Goal: Transaction & Acquisition: Purchase product/service

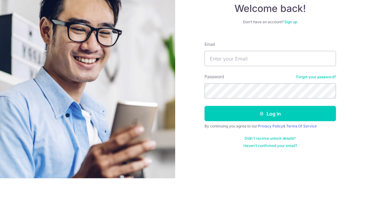
scroll to position [24, 0]
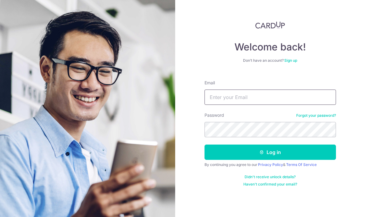
type input "Andreong88@gmail.com"
click at [280, 145] on button "Log in" at bounding box center [270, 152] width 131 height 15
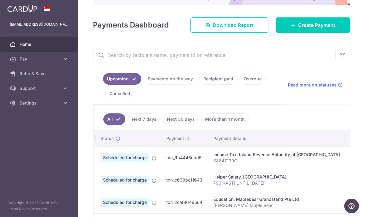
scroll to position [71, 0]
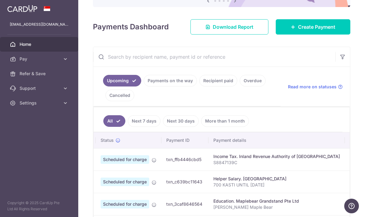
click at [310, 31] on span "Create Payment" at bounding box center [316, 26] width 37 height 7
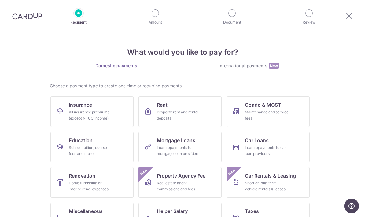
scroll to position [0, 0]
click at [346, 17] on icon at bounding box center [349, 16] width 7 height 8
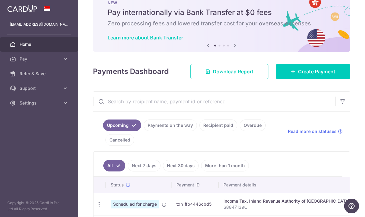
scroll to position [16, 0]
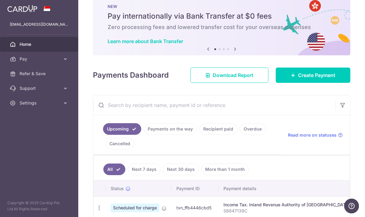
click at [298, 79] on span "Create Payment" at bounding box center [316, 75] width 37 height 7
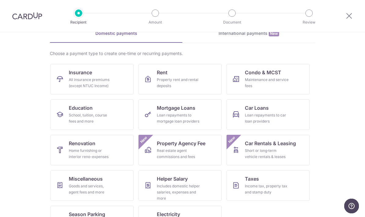
scroll to position [32, 0]
click at [107, 187] on div "Goods and services, agent fees and more" at bounding box center [91, 189] width 44 height 12
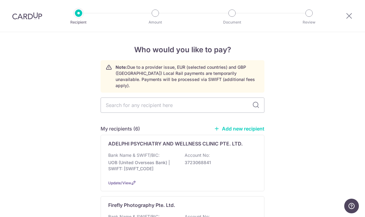
click at [226, 104] on input "text" at bounding box center [183, 105] width 164 height 15
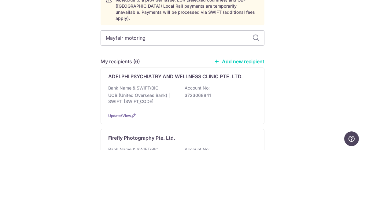
type input "Mayfair motoring"
click at [257, 102] on icon at bounding box center [255, 105] width 7 height 7
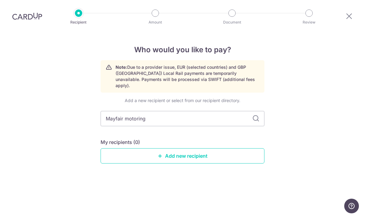
click at [233, 148] on link "Add new recipient" at bounding box center [183, 155] width 164 height 15
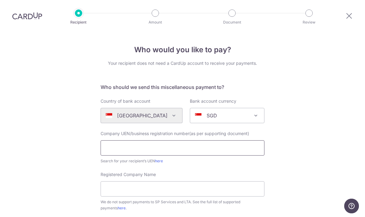
click at [158, 152] on input "text" at bounding box center [183, 147] width 164 height 15
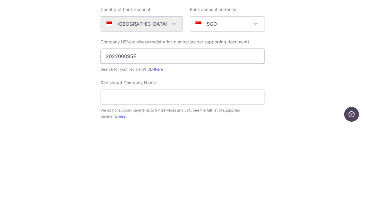
type input "202200095E"
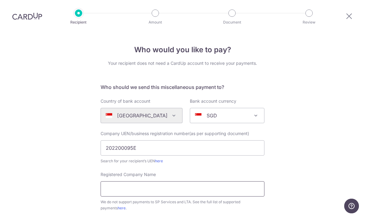
click at [191, 181] on input "Registered Company Name" at bounding box center [183, 188] width 164 height 15
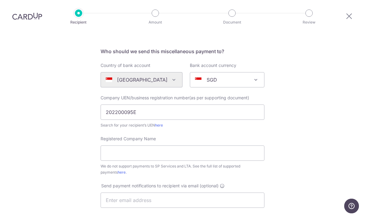
scroll to position [38, 0]
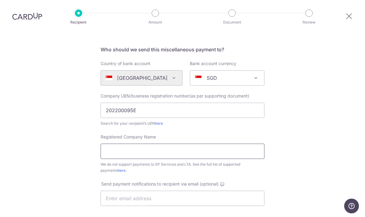
click at [185, 144] on input "Registered Company Name" at bounding box center [183, 151] width 164 height 15
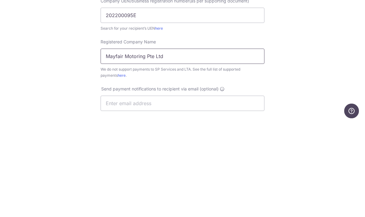
type input "Mayfair Motoring Pte Ltd"
click at [324, 33] on div "Who would you like to pay? Your recipient does not need a CardUp account to rec…" at bounding box center [182, 183] width 365 height 379
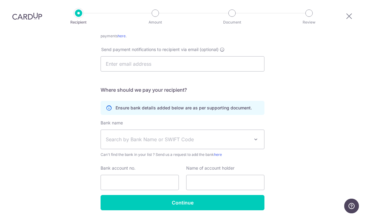
scroll to position [172, 0]
click at [232, 136] on span "Search by Bank Name or SWIFT Code" at bounding box center [178, 139] width 144 height 7
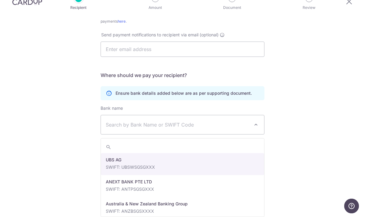
click at [205, 121] on span "Search by Bank Name or SWIFT Code" at bounding box center [178, 124] width 144 height 7
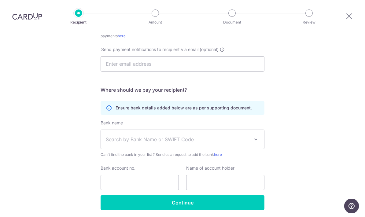
click at [231, 136] on span "Search by Bank Name or SWIFT Code" at bounding box center [178, 139] width 144 height 7
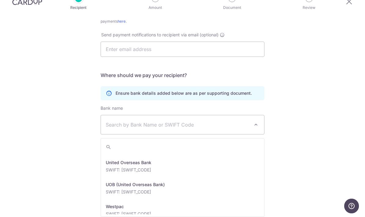
scroll to position [1385, 0]
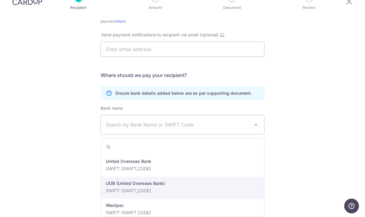
select select "18"
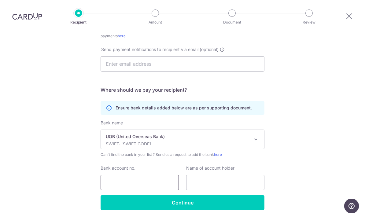
click at [154, 175] on input "Bank account no." at bounding box center [140, 182] width 78 height 15
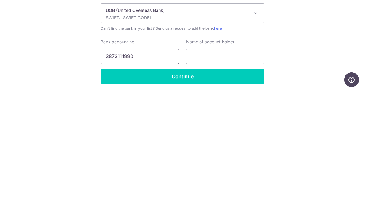
type input "3873111990"
click at [227, 175] on input "text" at bounding box center [225, 182] width 78 height 15
type input "Mayfair Motoring Pte Ltd"
click at [305, 36] on div "Who would you like to pay? Your recipient does not need a CardUp account to rec…" at bounding box center [182, 49] width 365 height 379
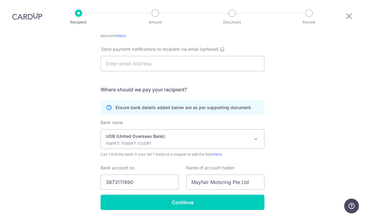
scroll to position [172, 0]
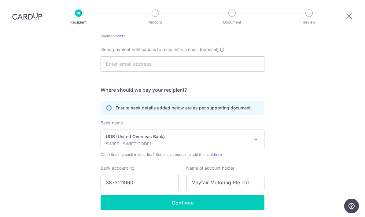
click at [219, 195] on input "Continue" at bounding box center [183, 202] width 164 height 15
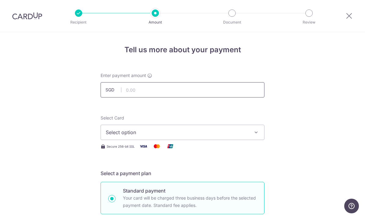
click at [194, 91] on input "text" at bounding box center [183, 89] width 164 height 15
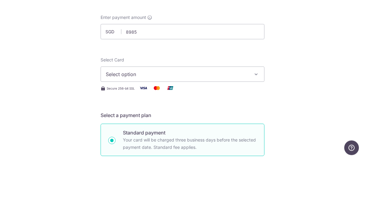
type input "8,985.00"
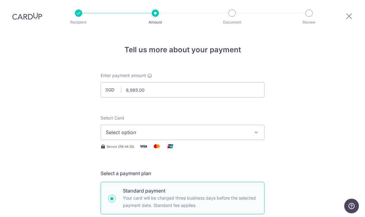
click at [197, 129] on span "Select option" at bounding box center [177, 132] width 142 height 7
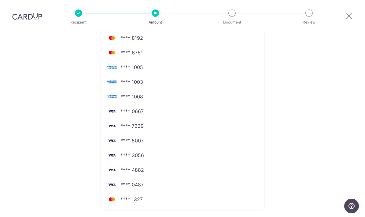
scroll to position [168, 0]
click at [134, 181] on span "**** 0487" at bounding box center [131, 184] width 23 height 7
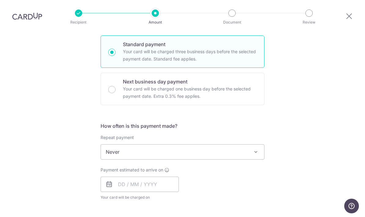
scroll to position [149, 0]
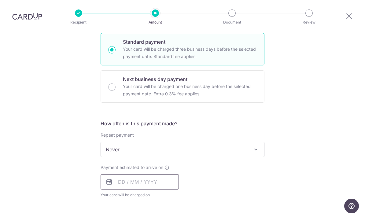
click at [145, 174] on input "text" at bounding box center [140, 181] width 78 height 15
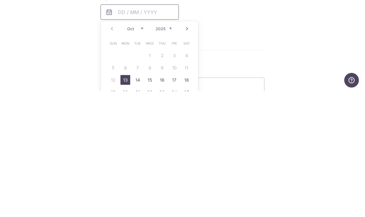
scroll to position [196, 0]
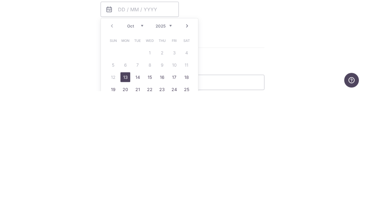
click at [330, 26] on div "Tell us more about your payment Enter payment amount SGD 8,985.00 8985.00 Recip…" at bounding box center [182, 112] width 365 height 553
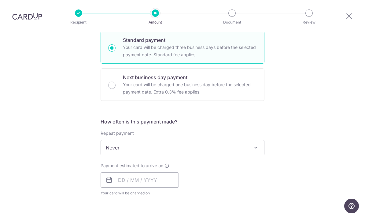
scroll to position [147, 0]
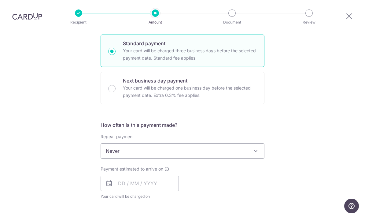
click at [231, 84] on p "Your card will be charged one business day before the selected payment date. Ex…" at bounding box center [190, 91] width 134 height 15
click at [116, 85] on input "Next business day payment Your card will be charged one business day before the…" at bounding box center [111, 88] width 7 height 7
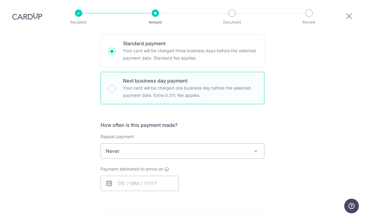
radio input "false"
radio input "true"
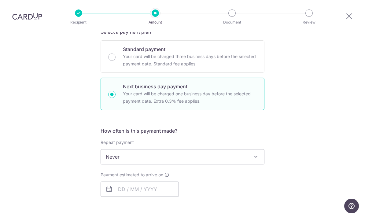
scroll to position [142, 0]
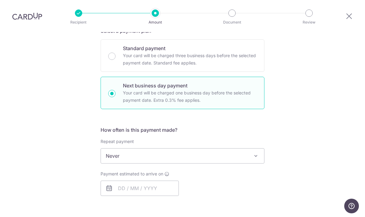
click at [196, 149] on span "Never" at bounding box center [182, 156] width 163 height 15
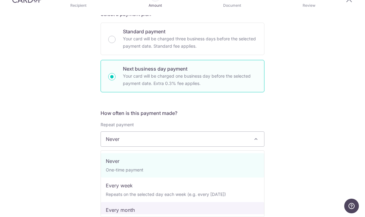
select select "3"
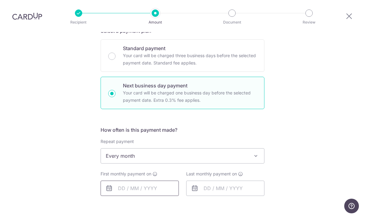
click at [142, 181] on input "text" at bounding box center [140, 188] width 78 height 15
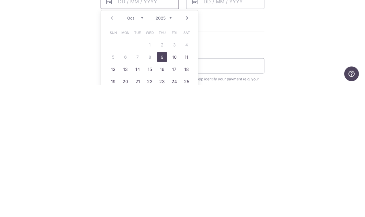
scroll to position [196, 0]
click at [170, 186] on link "10" at bounding box center [174, 191] width 10 height 10
type input "10/10/2025"
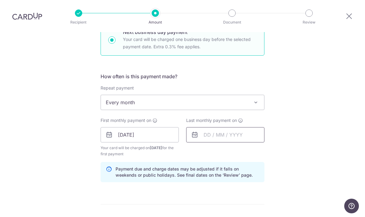
click at [243, 127] on input "text" at bounding box center [225, 134] width 78 height 15
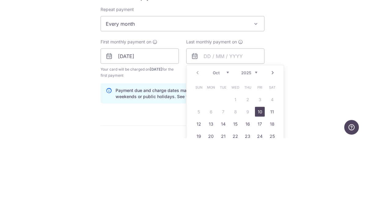
click at [273, 148] on link "Next" at bounding box center [272, 151] width 7 height 7
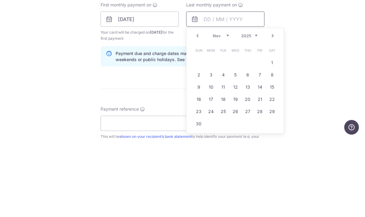
scroll to position [235, 0]
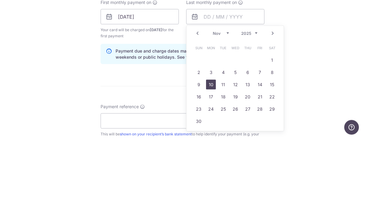
click at [211, 158] on link "10" at bounding box center [211, 163] width 10 height 10
type input "10/11/2025"
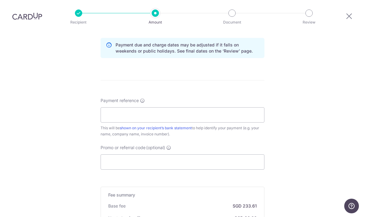
scroll to position [318, 0]
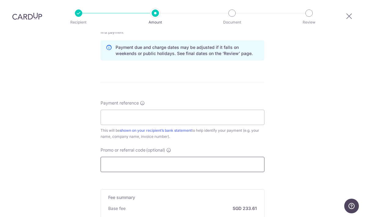
click at [181, 157] on input "Promo or referral code (optional)" at bounding box center [183, 164] width 164 height 15
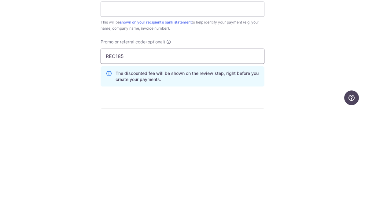
type input "REC185"
click at [305, 50] on div "Tell us more about your payment Enter payment amount SGD 8,985.00 8985.00 Recip…" at bounding box center [182, 35] width 365 height 642
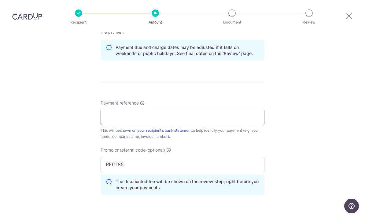
click at [241, 110] on input "Payment reference" at bounding box center [183, 117] width 164 height 15
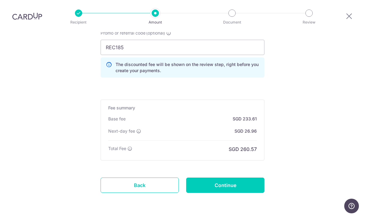
scroll to position [434, 0]
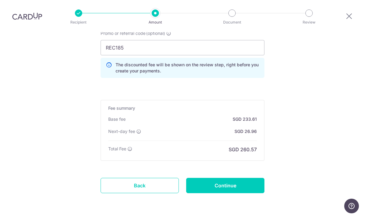
type input "SPB2587K"
click at [254, 178] on input "Continue" at bounding box center [225, 185] width 78 height 15
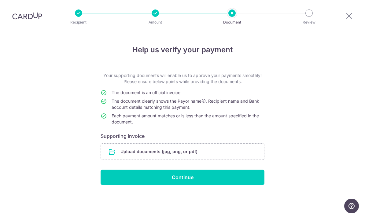
click at [239, 150] on input "file" at bounding box center [182, 152] width 163 height 16
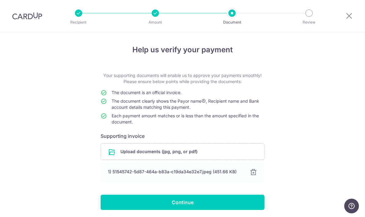
click at [244, 207] on input "Continue" at bounding box center [183, 202] width 164 height 15
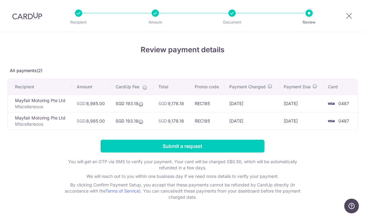
click at [207, 149] on input "Submit a request" at bounding box center [183, 146] width 164 height 13
click at [232, 14] on div at bounding box center [231, 12] width 7 height 7
click at [153, 10] on div at bounding box center [155, 12] width 7 height 7
click at [78, 11] on div at bounding box center [78, 12] width 7 height 7
click at [349, 18] on icon at bounding box center [349, 16] width 7 height 8
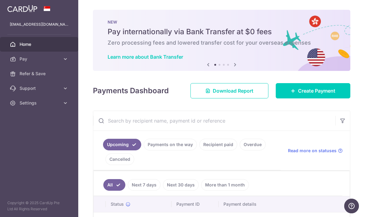
click at [307, 98] on link "Create Payment" at bounding box center [313, 90] width 75 height 15
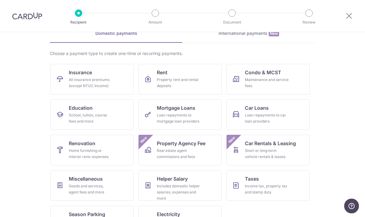
scroll to position [32, 0]
click at [109, 188] on div "Goods and services, agent fees and more" at bounding box center [91, 189] width 44 height 12
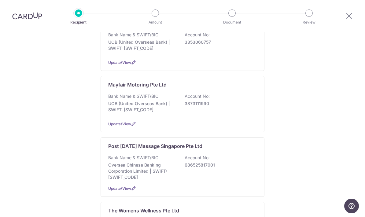
scroll to position [258, 0]
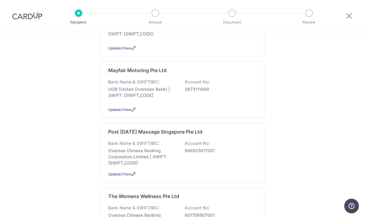
click at [241, 102] on div "Mayfair Motoring Pte Ltd Bank Name & SWIFT/BIC: UOB (United Overseas Bank) | SW…" at bounding box center [183, 89] width 164 height 57
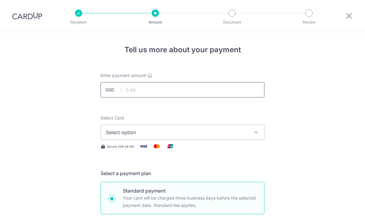
click at [206, 90] on input "text" at bounding box center [183, 89] width 164 height 15
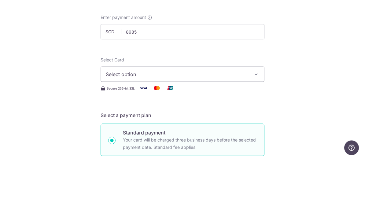
type input "8,985.00"
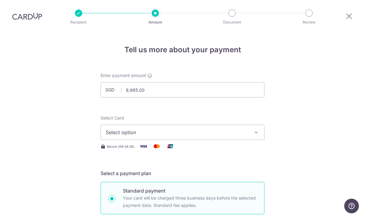
click at [233, 129] on span "Select option" at bounding box center [177, 132] width 142 height 7
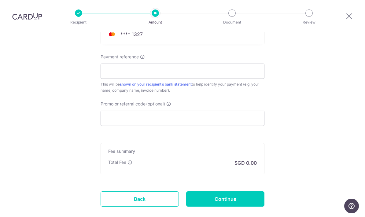
scroll to position [333, 0]
click at [285, 147] on div at bounding box center [182, 108] width 365 height 217
click at [152, 191] on link "Back" at bounding box center [140, 198] width 78 height 15
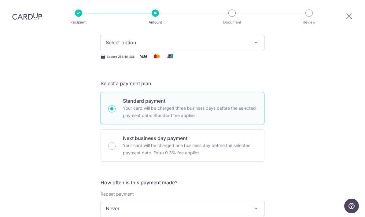
scroll to position [96, 0]
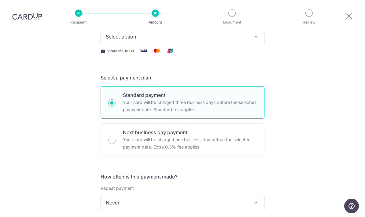
click at [238, 136] on p "Your card will be charged one business day before the selected payment date. Ex…" at bounding box center [190, 143] width 134 height 15
click at [116, 137] on input "Next business day payment Your card will be charged one business day before the…" at bounding box center [111, 140] width 7 height 7
radio input "false"
radio input "true"
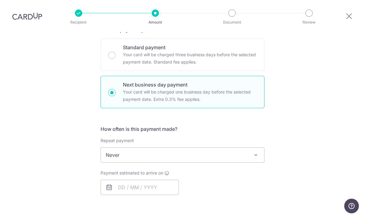
scroll to position [147, 0]
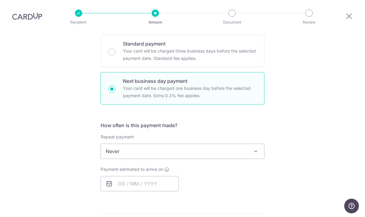
click at [241, 144] on span "Never" at bounding box center [182, 151] width 163 height 15
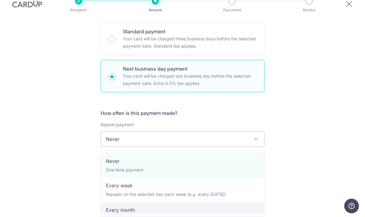
select select "3"
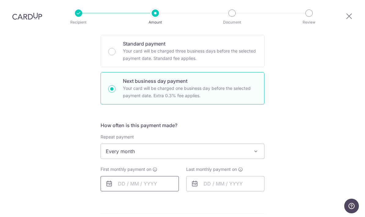
click at [164, 176] on input "text" at bounding box center [140, 183] width 78 height 15
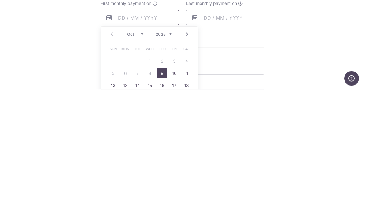
scroll to position [186, 0]
click at [161, 196] on link "9" at bounding box center [162, 201] width 10 height 10
type input "[DATE]"
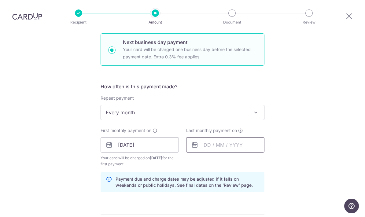
click at [236, 137] on input "text" at bounding box center [225, 144] width 78 height 15
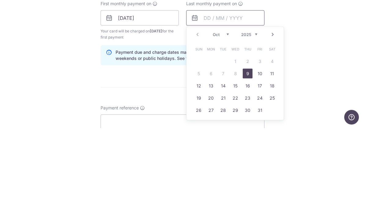
scroll to position [223, 0]
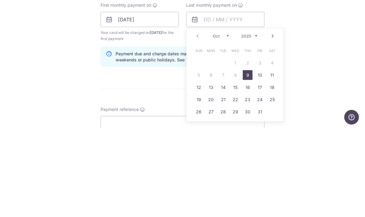
click at [271, 121] on link "Next" at bounding box center [272, 124] width 7 height 7
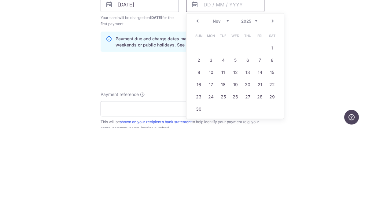
scroll to position [238, 0]
click at [227, 156] on link "11" at bounding box center [223, 161] width 10 height 10
type input "11/11/2025"
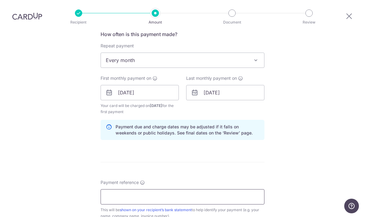
click at [193, 189] on input "Payment reference" at bounding box center [183, 196] width 164 height 15
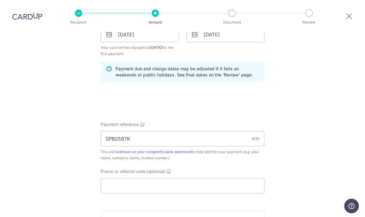
scroll to position [300, 0]
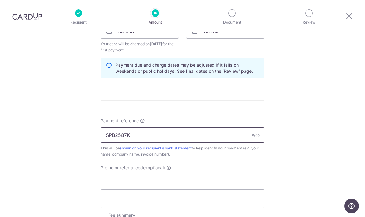
type input "SPB2587K"
click at [239, 175] on input "Promo or referral code (optional)" at bounding box center [183, 182] width 164 height 15
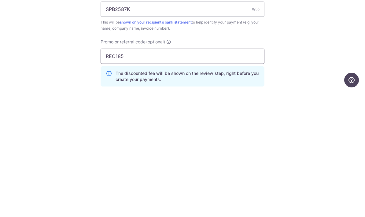
type input "REC185"
click at [320, 35] on div "Tell us more about your payment Enter payment amount SGD 8,985.00 8985.00 Selec…" at bounding box center [182, 53] width 365 height 642
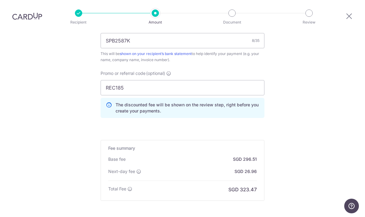
scroll to position [416, 0]
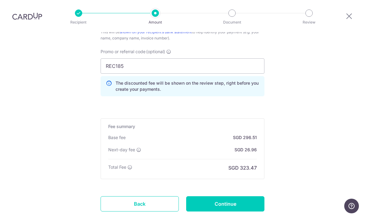
click at [255, 196] on input "Continue" at bounding box center [225, 203] width 78 height 15
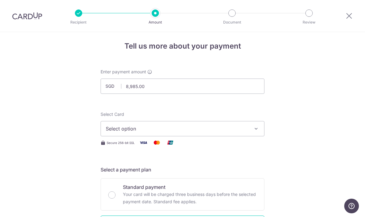
scroll to position [5, 0]
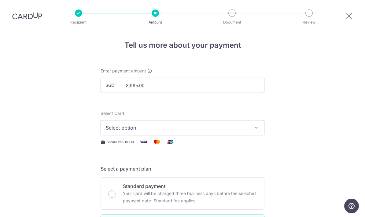
click at [245, 131] on span "Select option" at bounding box center [177, 127] width 142 height 7
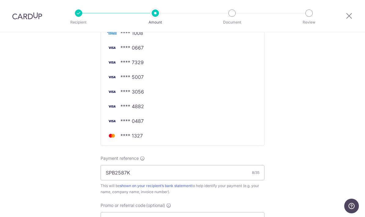
scroll to position [231, 0]
click at [164, 124] on span "**** 0487" at bounding box center [182, 121] width 153 height 7
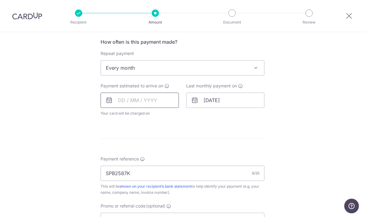
click at [149, 103] on input "text" at bounding box center [140, 100] width 78 height 15
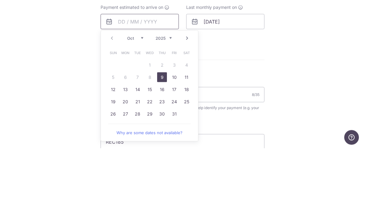
scroll to position [254, 0]
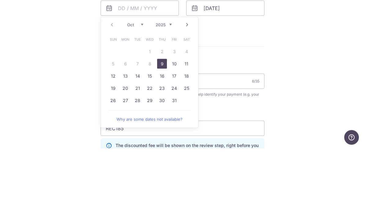
click at [161, 128] on link "9" at bounding box center [162, 133] width 10 height 10
type input "[DATE]"
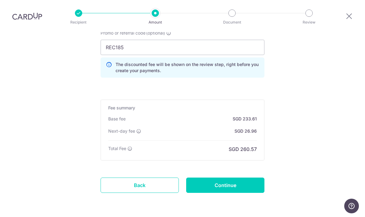
scroll to position [428, 0]
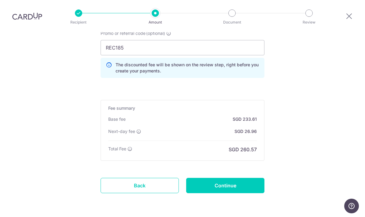
click at [254, 178] on input "Continue" at bounding box center [225, 185] width 78 height 15
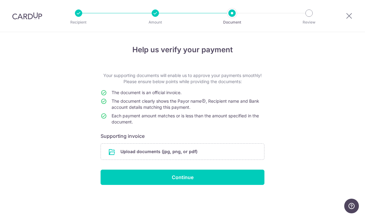
click at [227, 152] on input "file" at bounding box center [182, 152] width 163 height 16
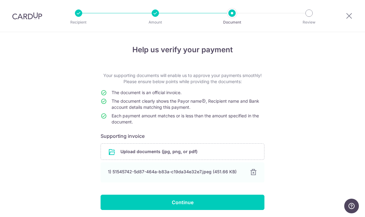
click at [215, 206] on input "Continue" at bounding box center [183, 202] width 164 height 15
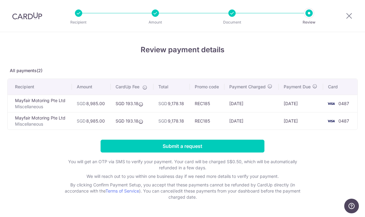
click at [206, 151] on input "Submit a request" at bounding box center [183, 146] width 164 height 13
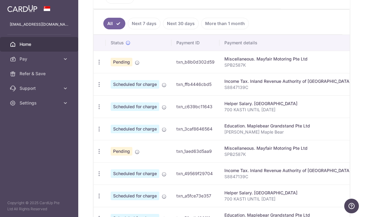
scroll to position [170, 0]
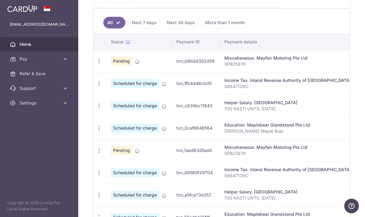
click at [96, 154] on icon "button" at bounding box center [99, 150] width 6 height 6
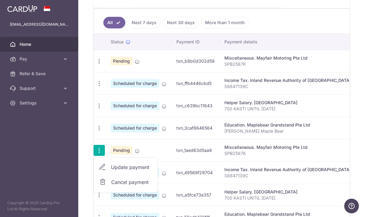
click at [111, 186] on span "Cancel payment" at bounding box center [131, 182] width 41 height 7
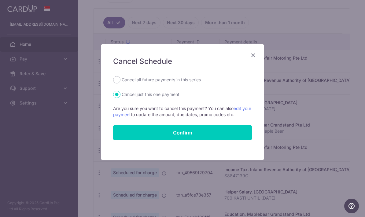
click at [208, 134] on button "Confirm" at bounding box center [182, 132] width 139 height 15
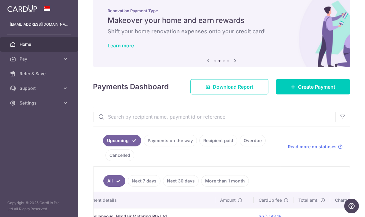
scroll to position [11, 0]
